Goal: Information Seeking & Learning: Find specific fact

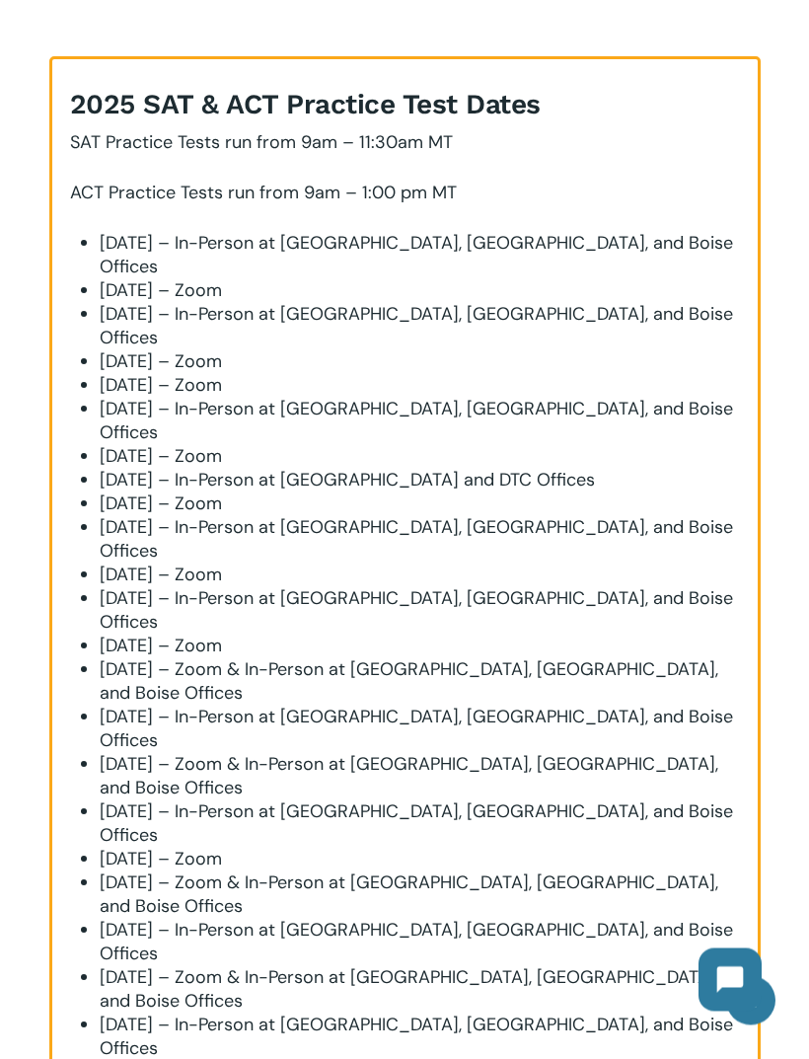
scroll to position [419, 0]
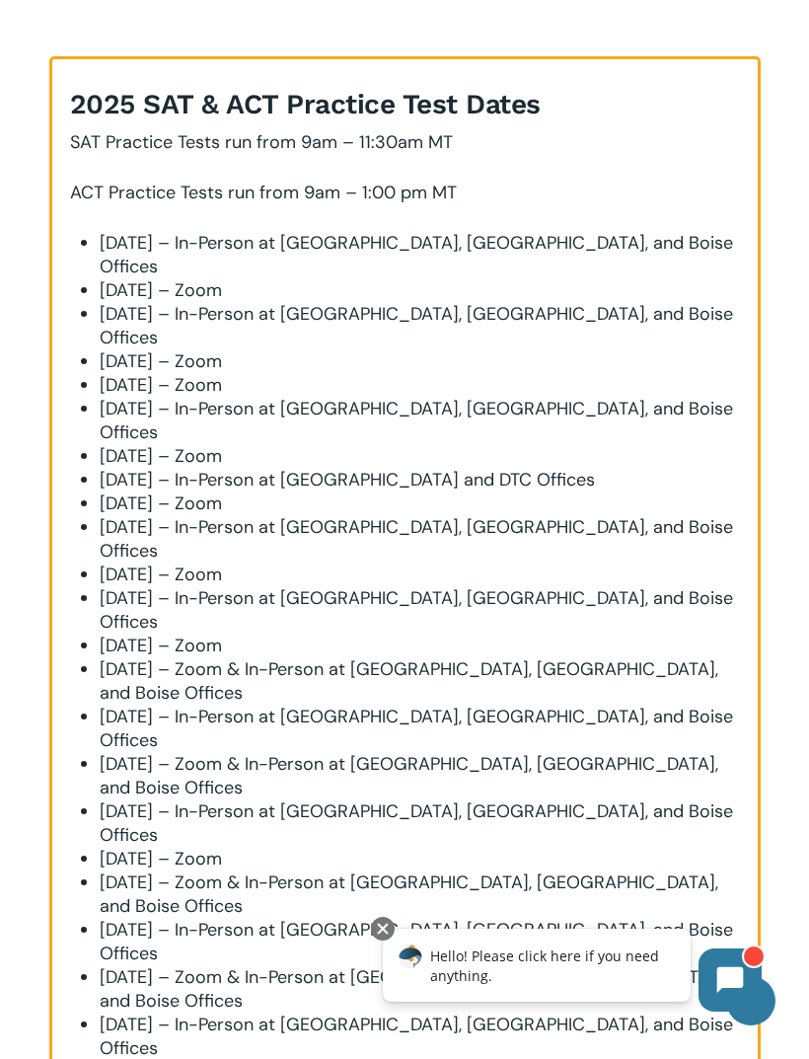
click at [500, 752] on span "[DATE] – Zoom & In-Person at [GEOGRAPHIC_DATA], [GEOGRAPHIC_DATA], and Boise Of…" at bounding box center [409, 775] width 619 height 47
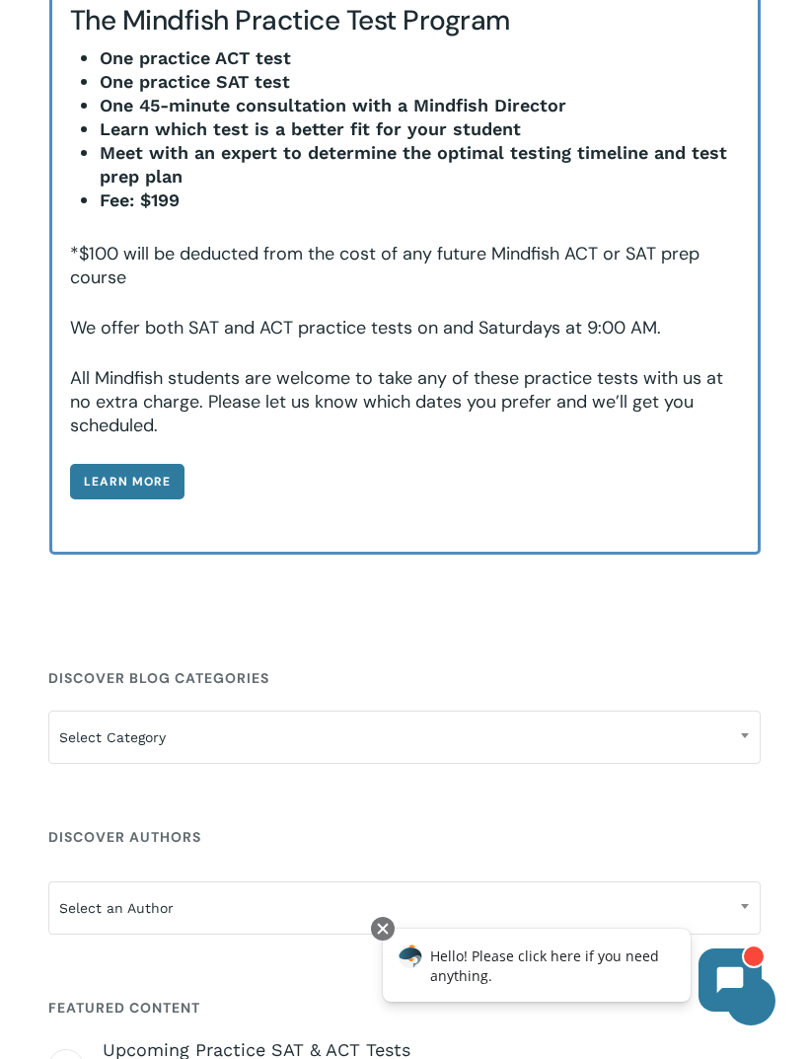
scroll to position [2010, 0]
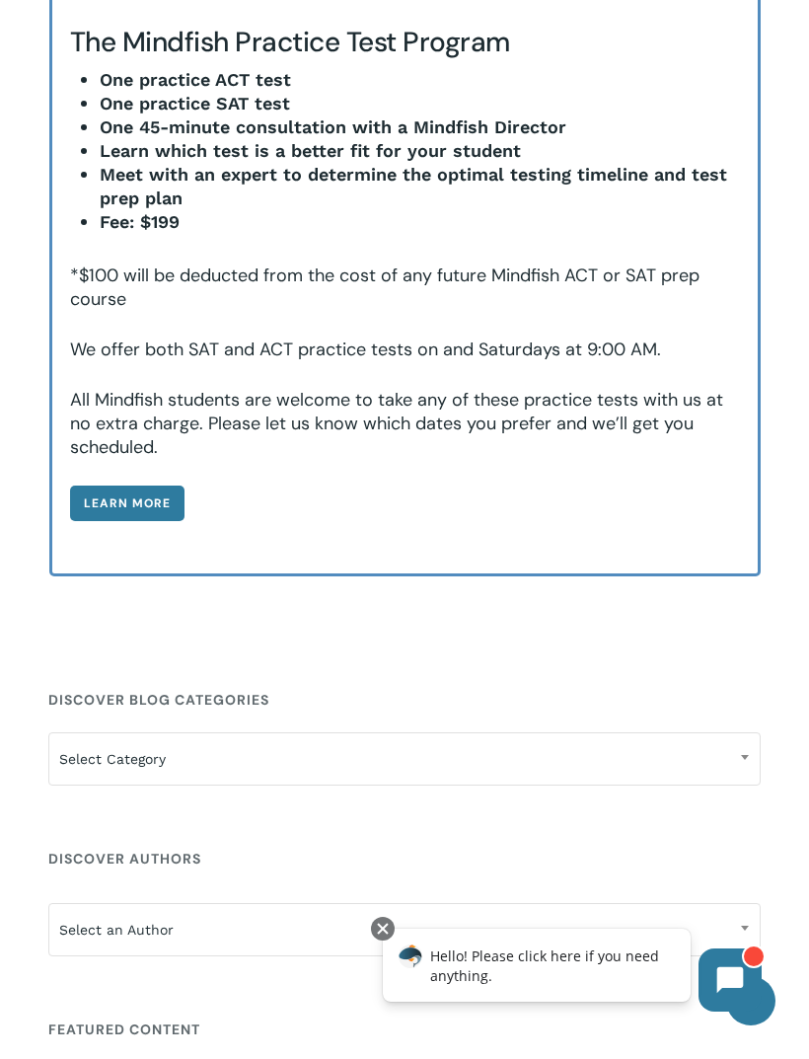
click at [746, 732] on span at bounding box center [745, 756] width 30 height 49
select select "***"
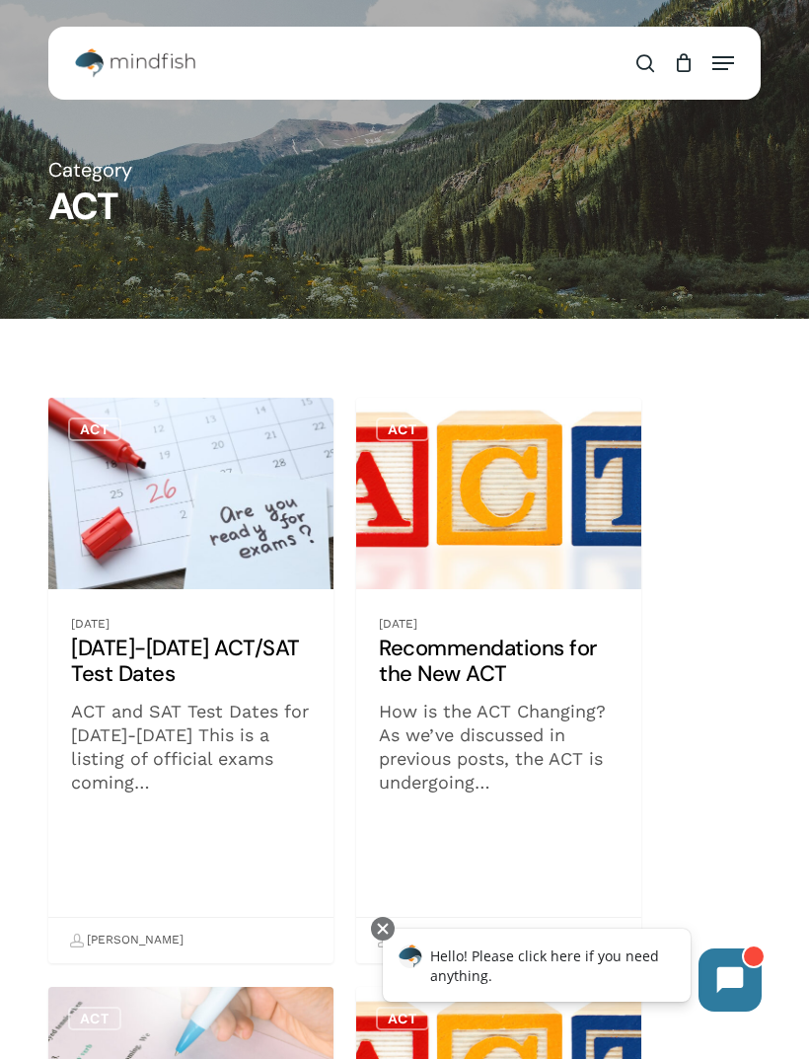
click at [186, 652] on link "[DATE]-[DATE] ACT/SAT Test Dates" at bounding box center [190, 680] width 285 height 565
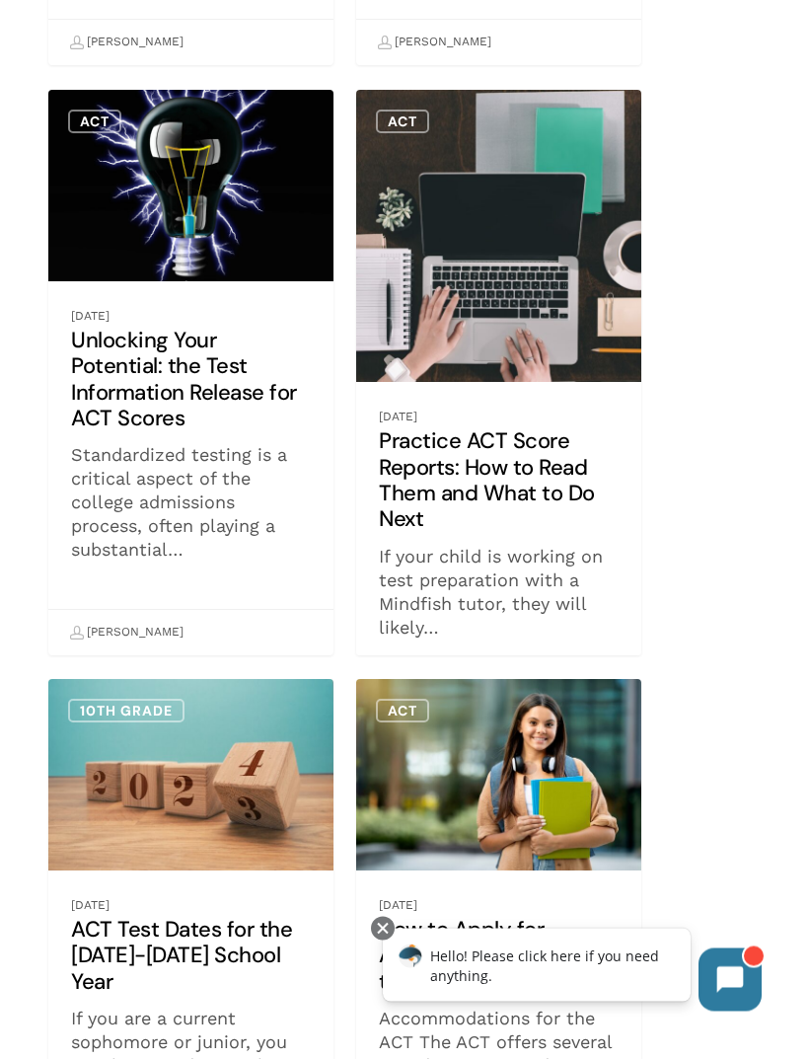
scroll to position [2045, 0]
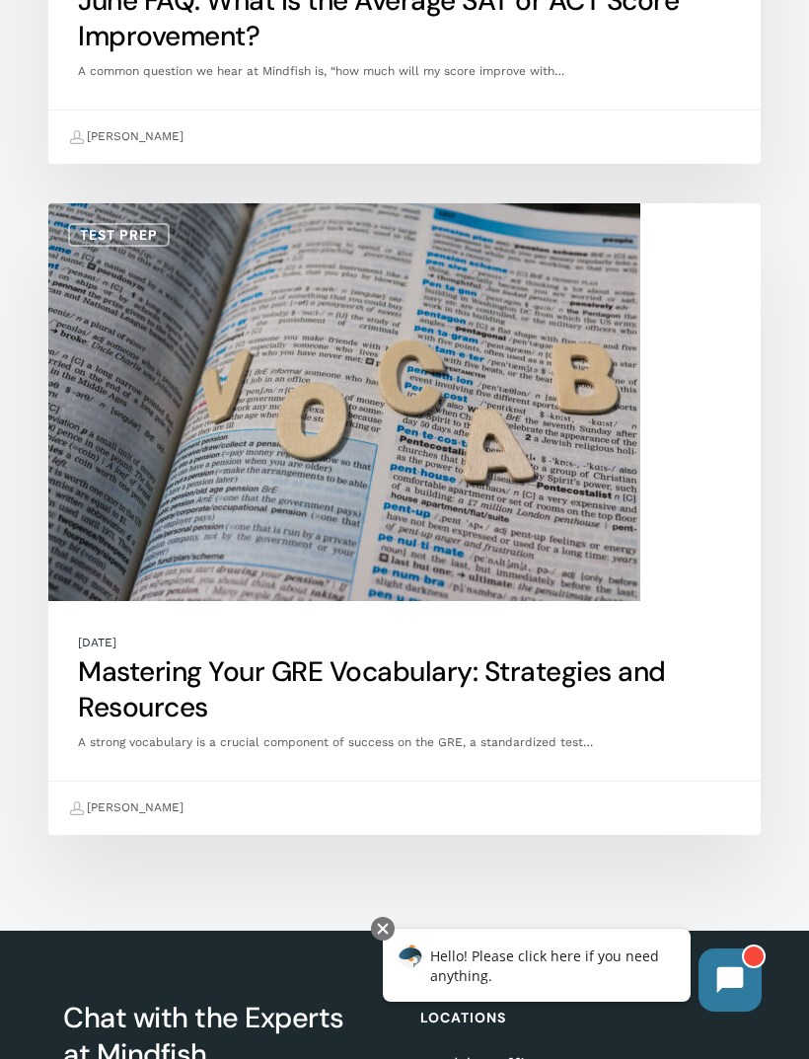
scroll to position [1968, 0]
